Goal: Complete Application Form: Complete application form

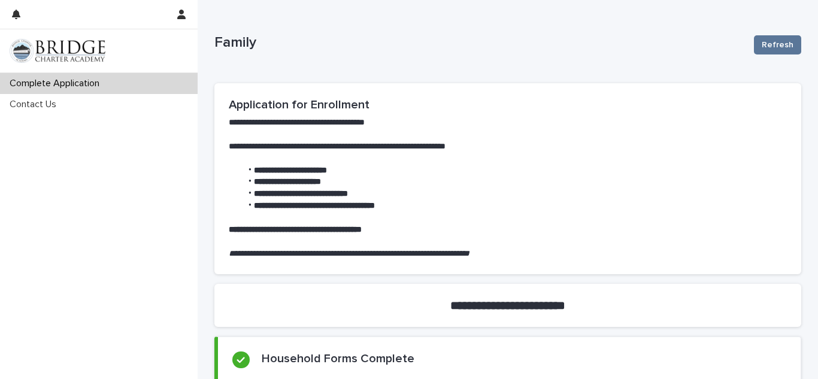
scroll to position [122, 0]
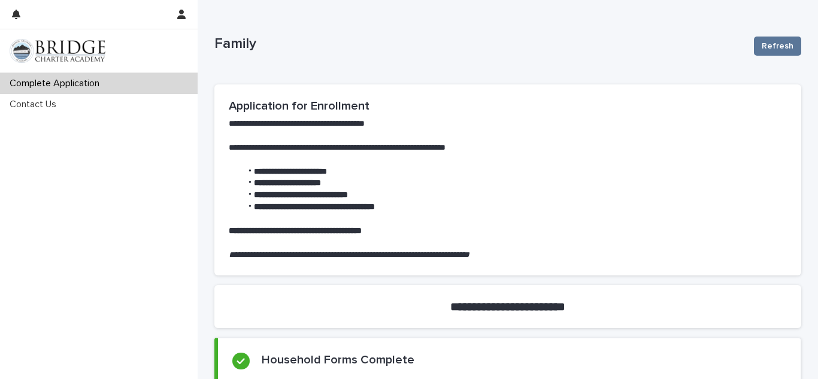
click at [304, 240] on p at bounding box center [508, 243] width 558 height 12
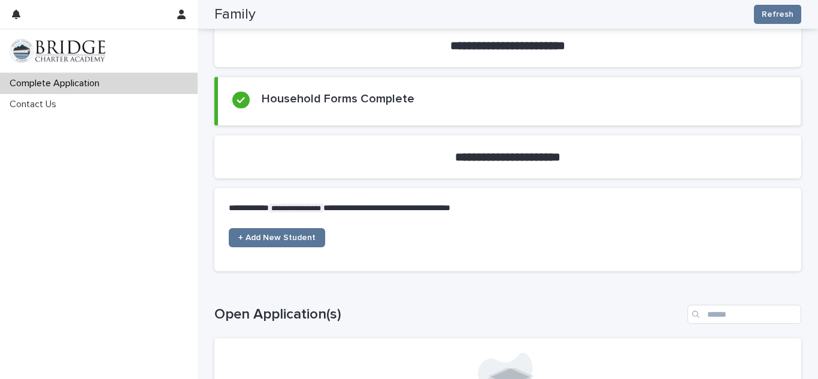
scroll to position [382, 0]
click at [283, 237] on span "+ Add New Student" at bounding box center [276, 238] width 77 height 8
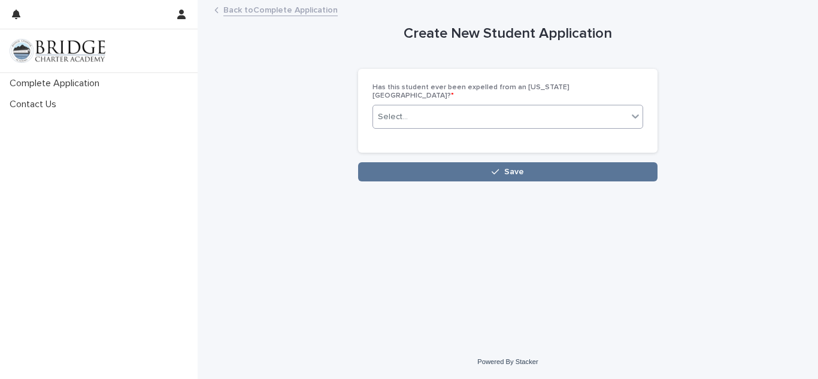
click at [435, 111] on div "Select..." at bounding box center [500, 117] width 255 height 20
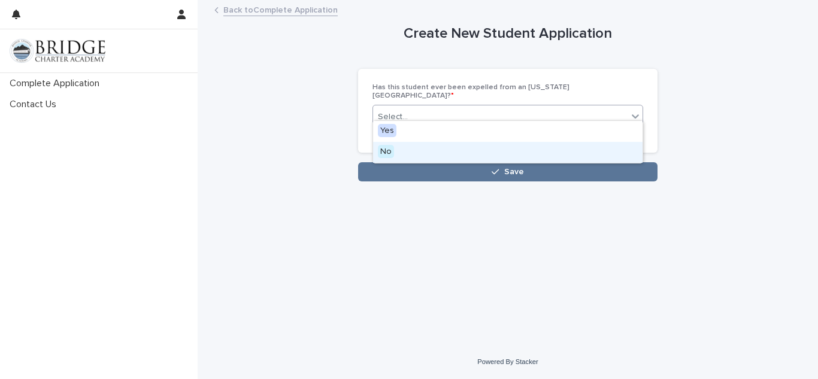
click at [392, 152] on span "No" at bounding box center [386, 151] width 16 height 13
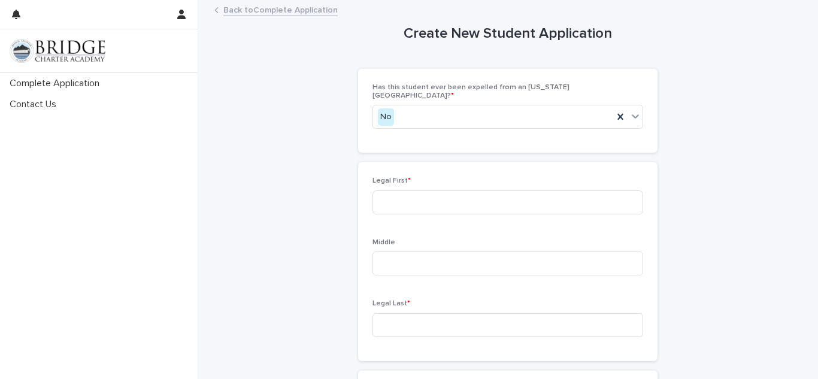
click at [223, 11] on link "Back to Complete Application" at bounding box center [280, 9] width 114 height 14
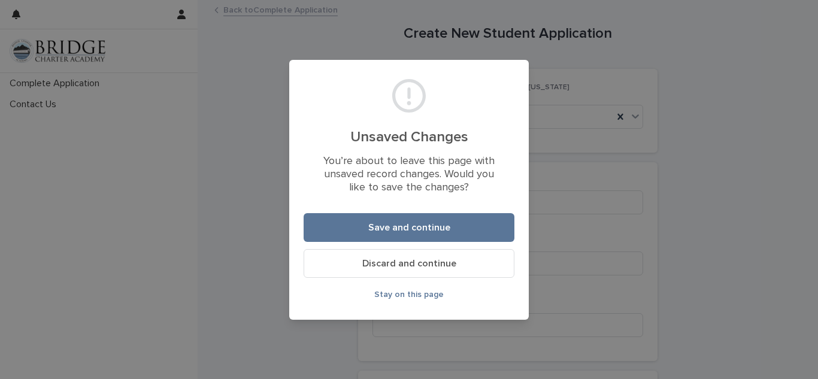
click at [388, 262] on span "Discard and continue" at bounding box center [409, 264] width 94 height 10
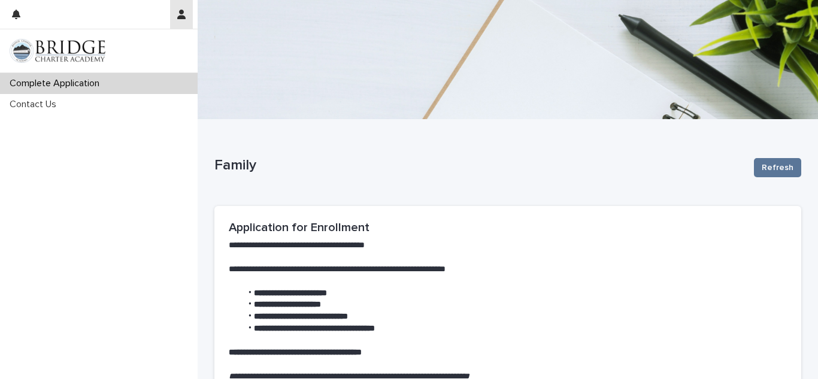
click at [182, 15] on icon "button" at bounding box center [181, 15] width 8 height 10
click at [139, 52] on p "Log Out" at bounding box center [146, 51] width 75 height 20
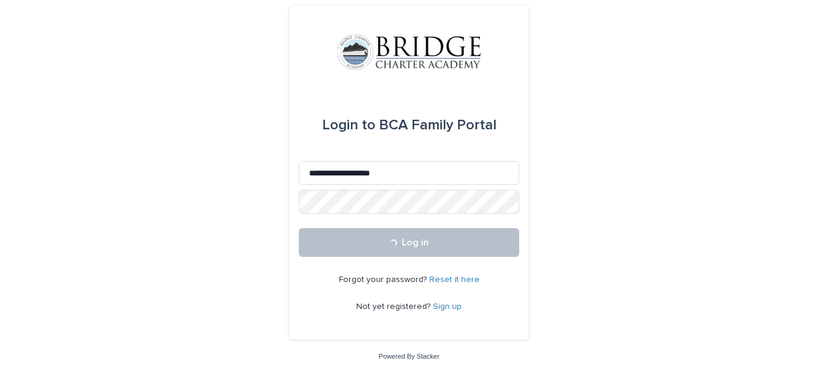
click at [353, 174] on input "Email" at bounding box center [409, 173] width 220 height 24
type input "**********"
click at [413, 247] on span "Log in" at bounding box center [415, 243] width 27 height 10
